Goal: Information Seeking & Learning: Check status

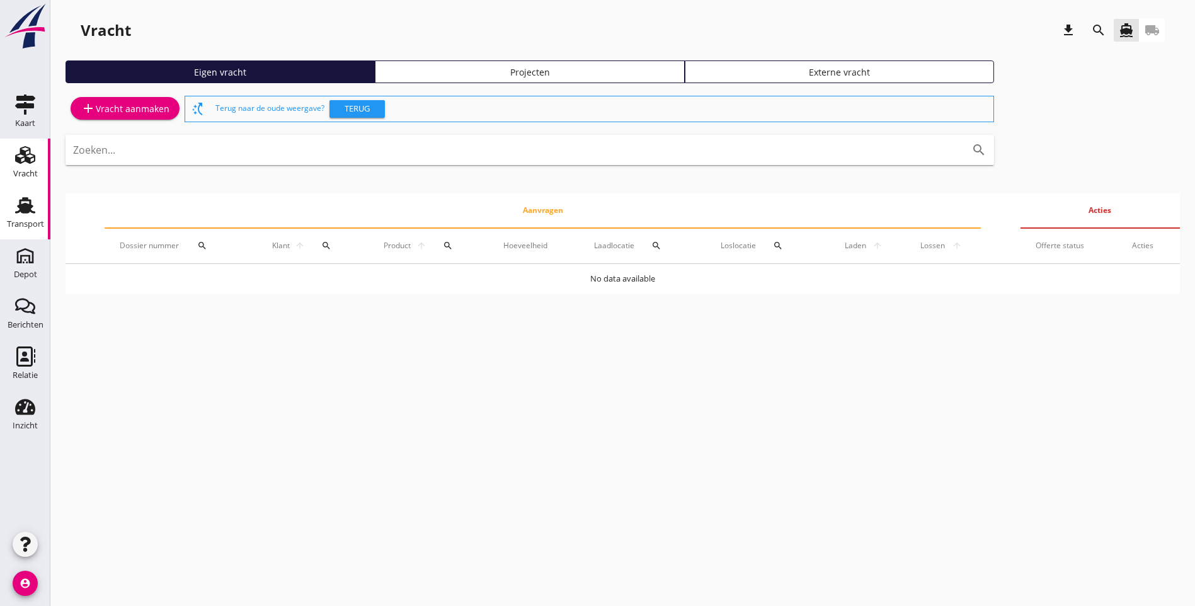
click at [31, 220] on div "Transport" at bounding box center [25, 224] width 37 height 8
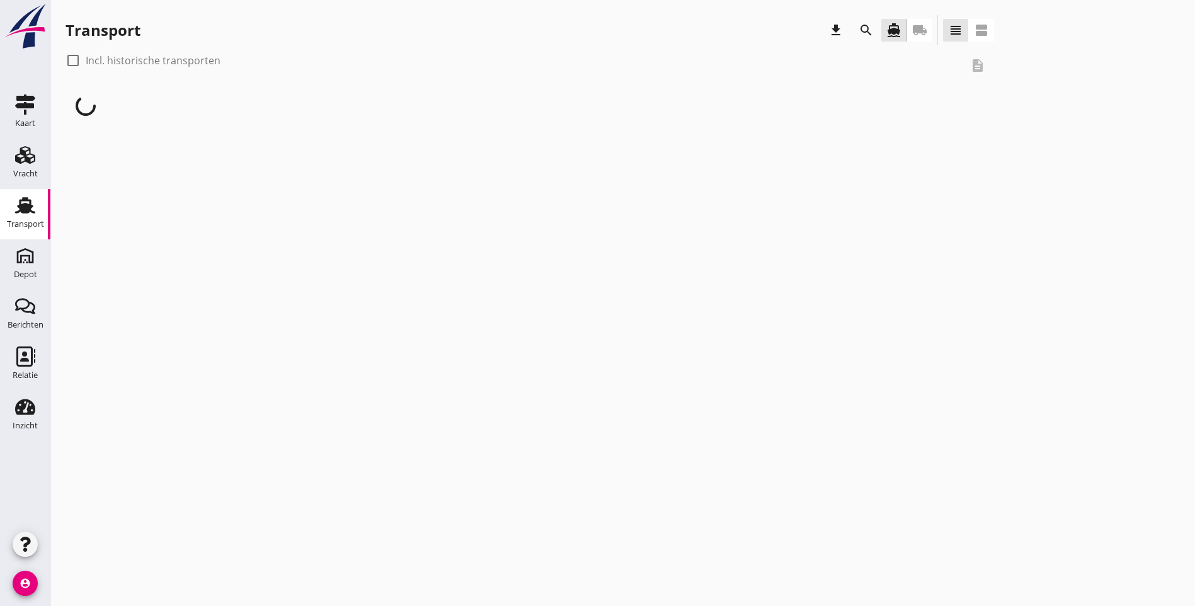
click at [72, 62] on div at bounding box center [72, 60] width 21 height 21
checkbox input "true"
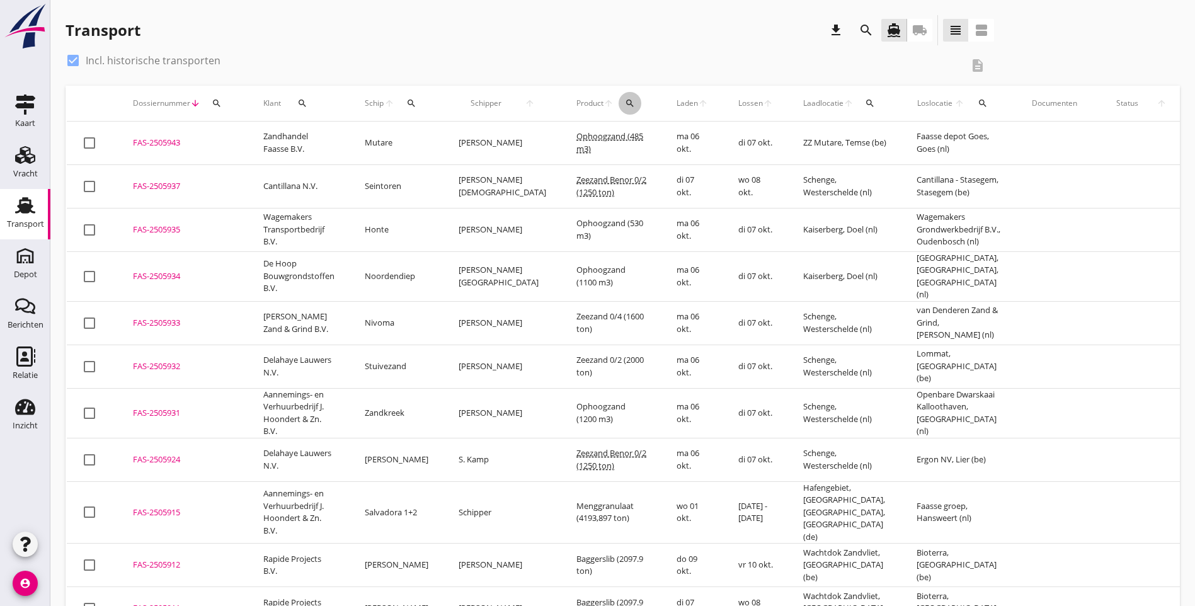
click at [619, 98] on button "search" at bounding box center [630, 103] width 23 height 23
click at [611, 141] on input "Zoeken op product..." at bounding box center [644, 140] width 131 height 20
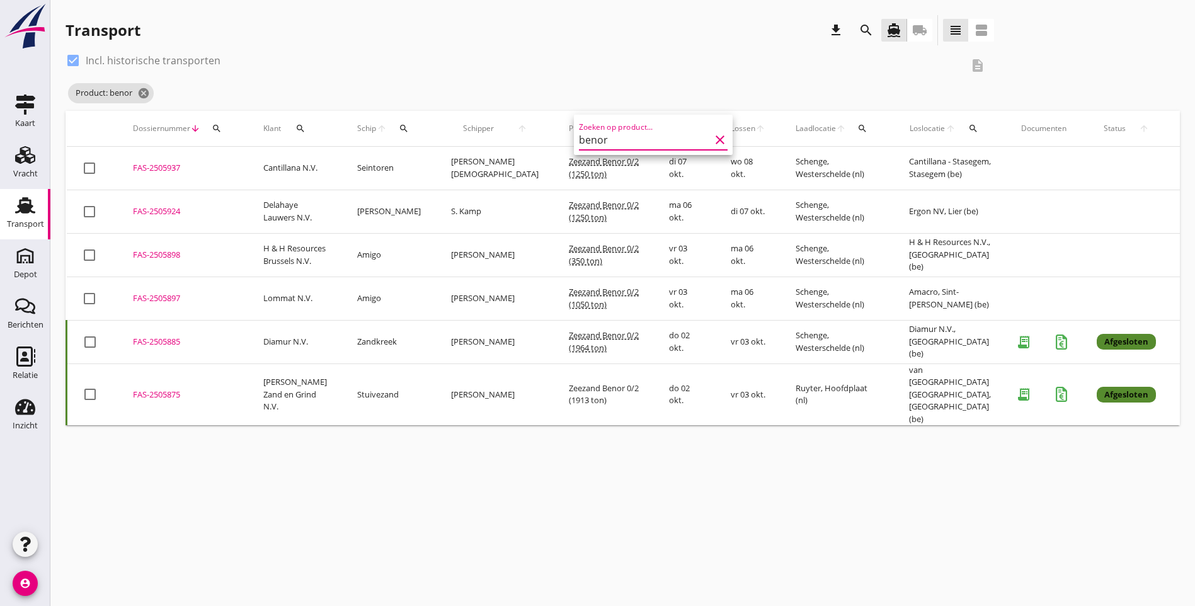
type input "benor"
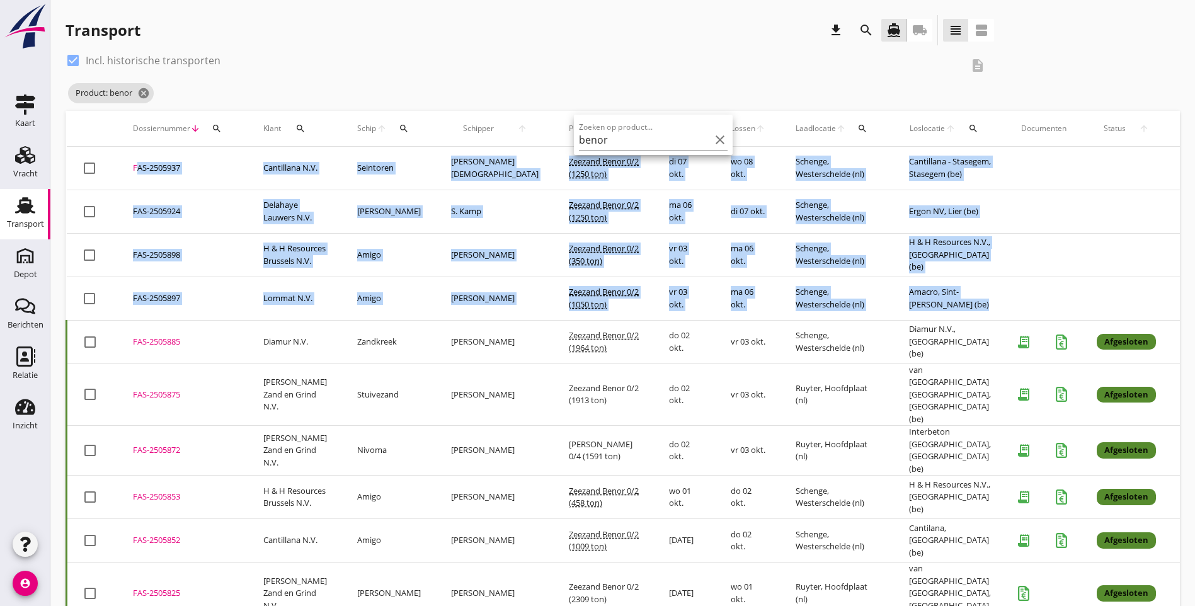
drag, startPoint x: 948, startPoint y: 308, endPoint x: 122, endPoint y: 178, distance: 835.6
click at [122, 178] on tbody "check_box_outline_blank FAS-2505937 upload_file Drop hier uw bestand om het aan…" at bounding box center [698, 616] width 1263 height 938
copy tbody "FAS-2505937 upload_file Drop hier uw bestand om het aan het dossier toe te voeg…"
click at [422, 88] on div "Product: benor cancel" at bounding box center [530, 93] width 929 height 25
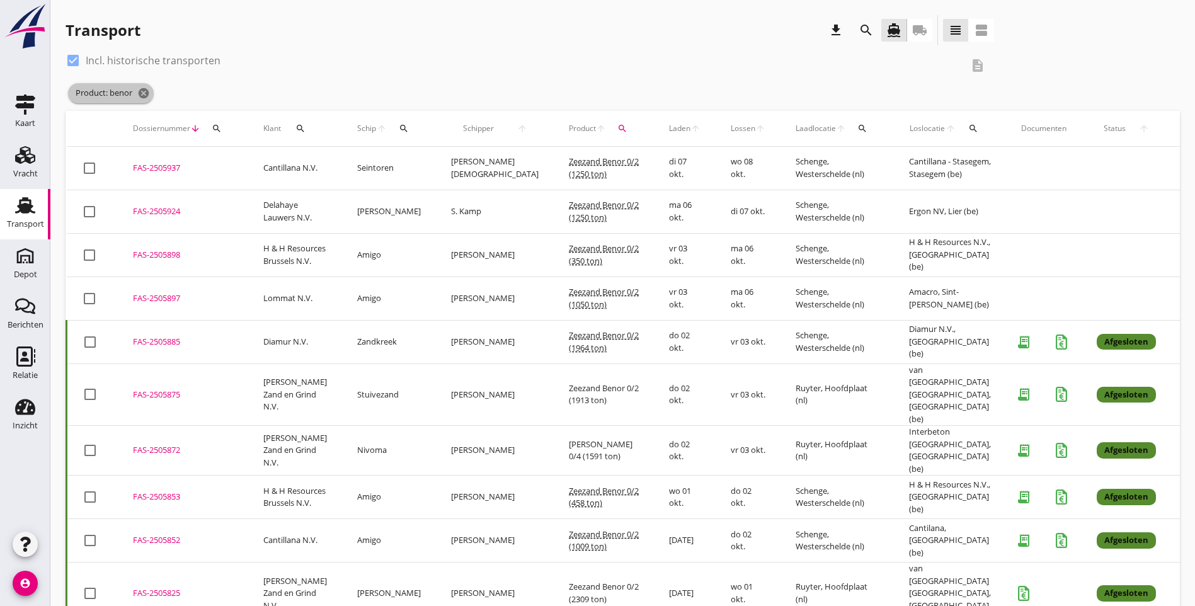
drag, startPoint x: 146, startPoint y: 95, endPoint x: 726, endPoint y: 211, distance: 591.4
click at [146, 95] on icon "cancel" at bounding box center [143, 93] width 13 height 13
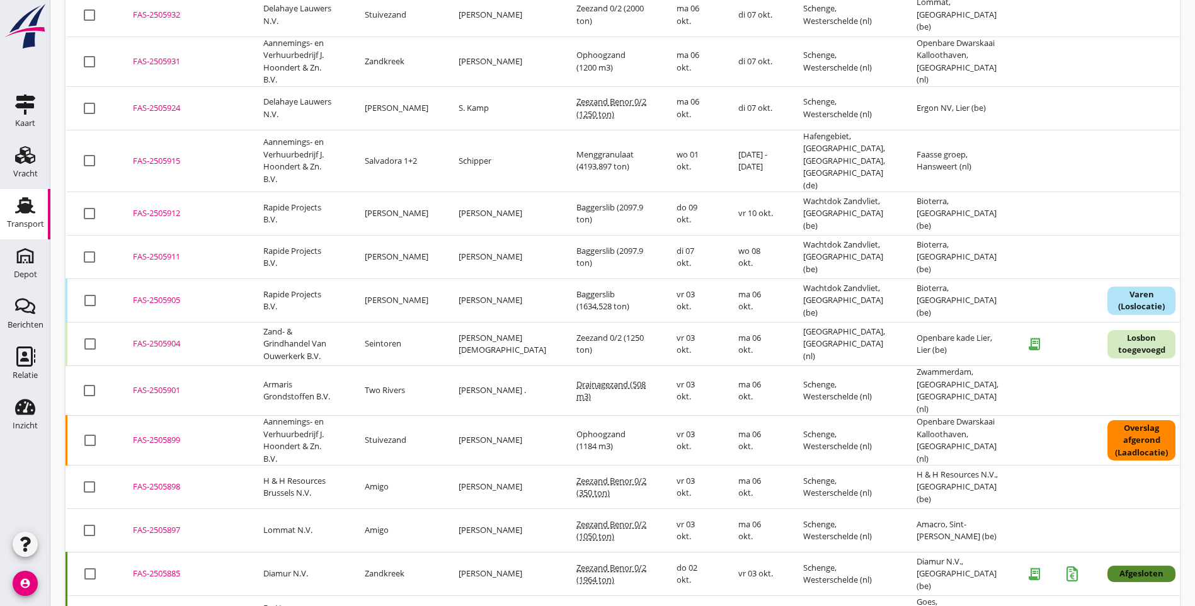
scroll to position [378, 0]
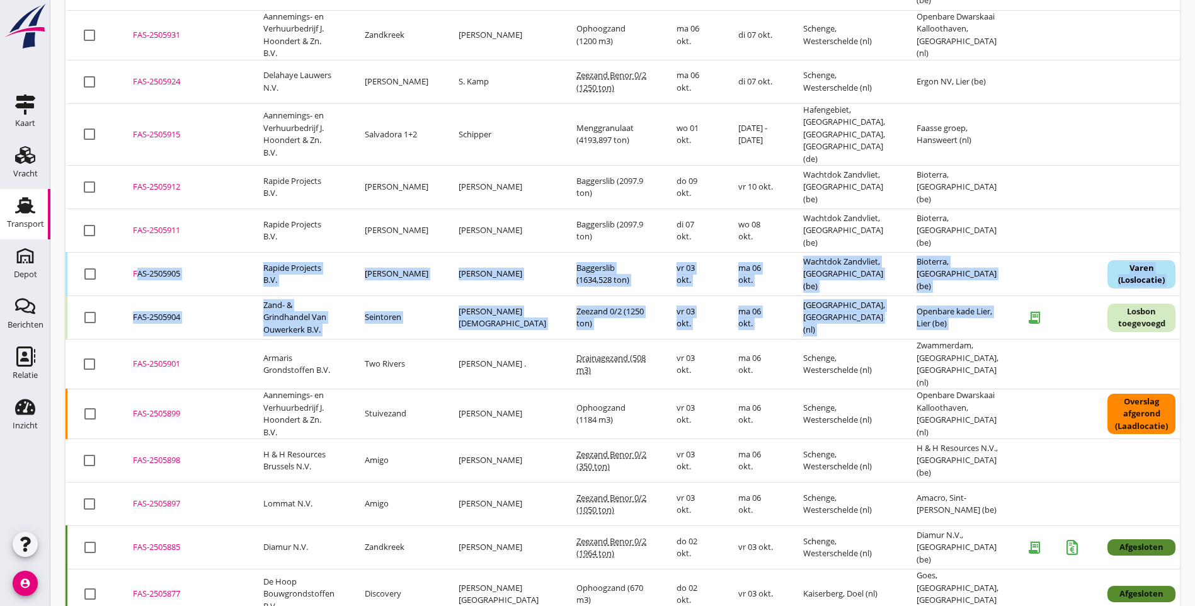
drag, startPoint x: 1010, startPoint y: 321, endPoint x: 133, endPoint y: 256, distance: 879.0
click at [133, 256] on tbody "check_box_outline_blank FAS-2505943 upload_file Drop hier uw bestand om het aan…" at bounding box center [708, 458] width 1282 height 1429
copy tbody "FAS-2505905 upload_file Drop hier uw bestand om het aan het dossier toe te voeg…"
click at [1184, 27] on div "Transport download search directions_boat local_shipping view_headline view_age…" at bounding box center [622, 404] width 1145 height 1565
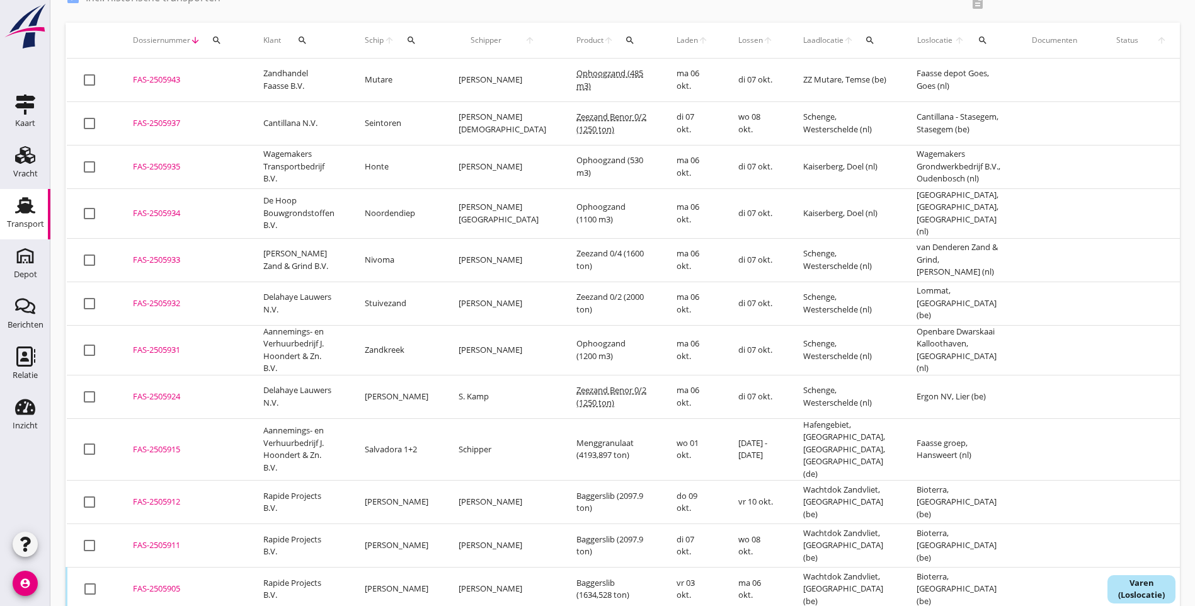
scroll to position [0, 0]
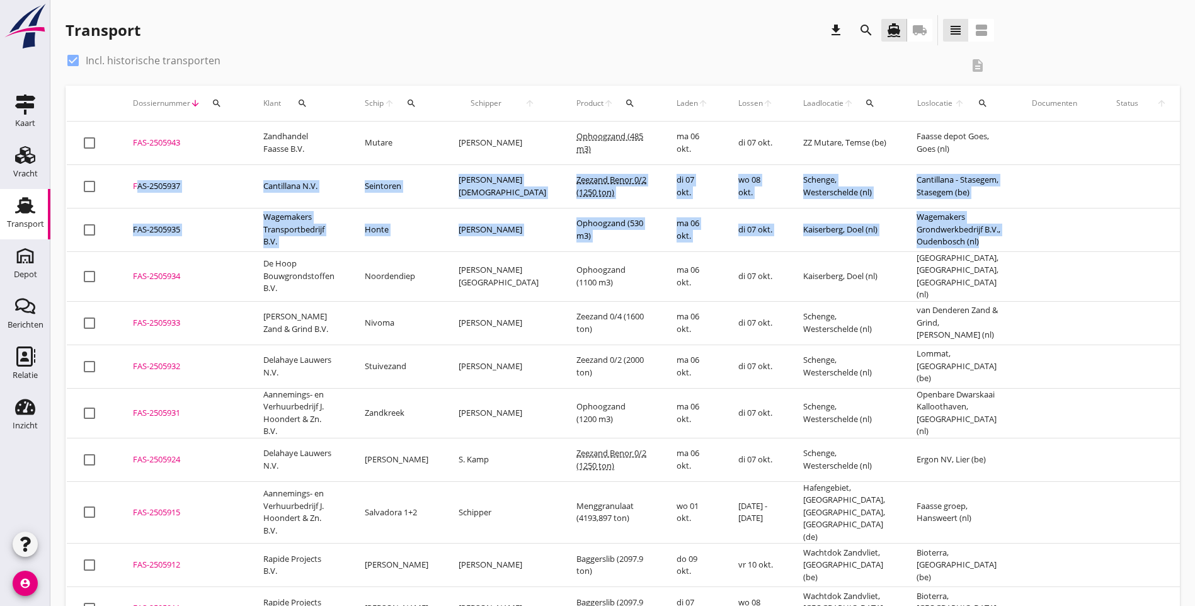
drag, startPoint x: 971, startPoint y: 254, endPoint x: 129, endPoint y: 190, distance: 843.7
copy tbody "FAS-2505937 upload_file Drop hier uw bestand om het aan het dossier toe te voeg…"
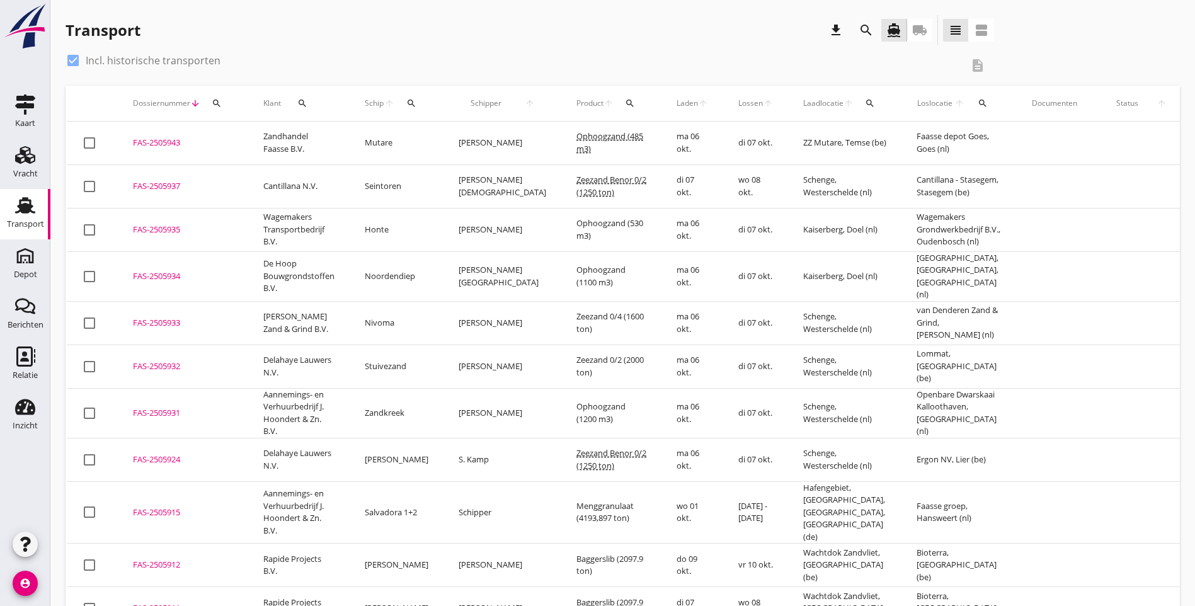
click at [989, 32] on div "Transport download search directions_boat local_shipping view_headline view_age…" at bounding box center [623, 32] width 1115 height 35
click at [410, 106] on icon "search" at bounding box center [411, 103] width 10 height 10
click at [422, 137] on input "Zoek op (scheeps)naam" at bounding box center [469, 140] width 131 height 20
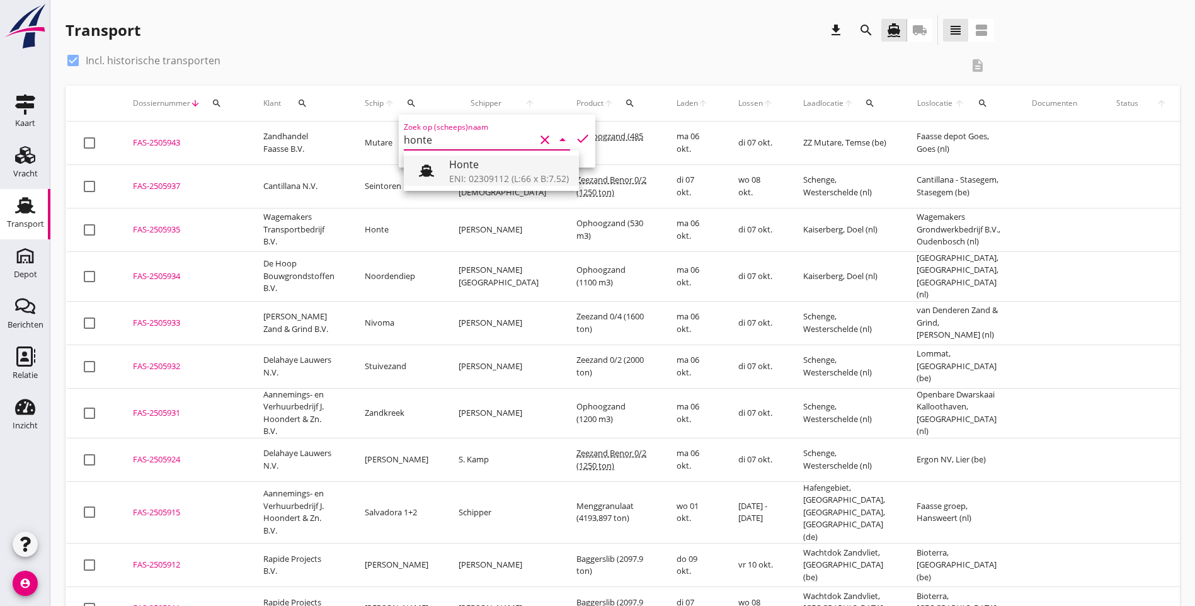
click at [475, 163] on div "Honte" at bounding box center [509, 164] width 120 height 15
click at [575, 142] on icon "check" at bounding box center [582, 138] width 15 height 15
type input "Honte"
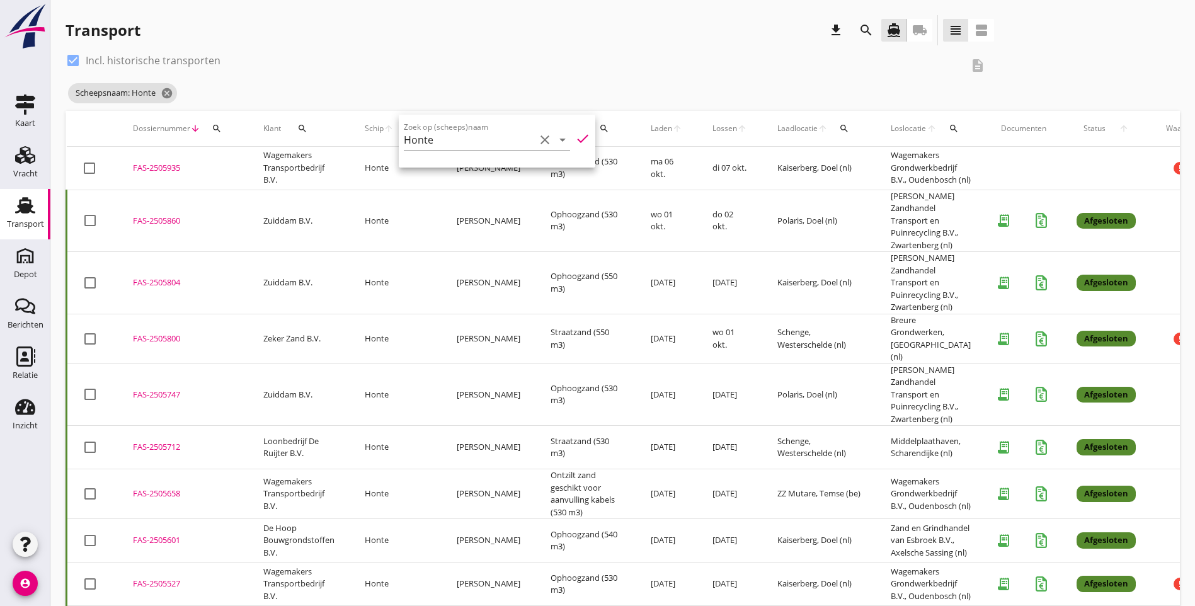
click at [846, 77] on div "check_box Incl. historische transporten description Scheepsnaam: Honte cancel" at bounding box center [623, 80] width 1115 height 60
click at [168, 93] on icon "cancel" at bounding box center [167, 93] width 13 height 13
